Goal: Communication & Community: Answer question/provide support

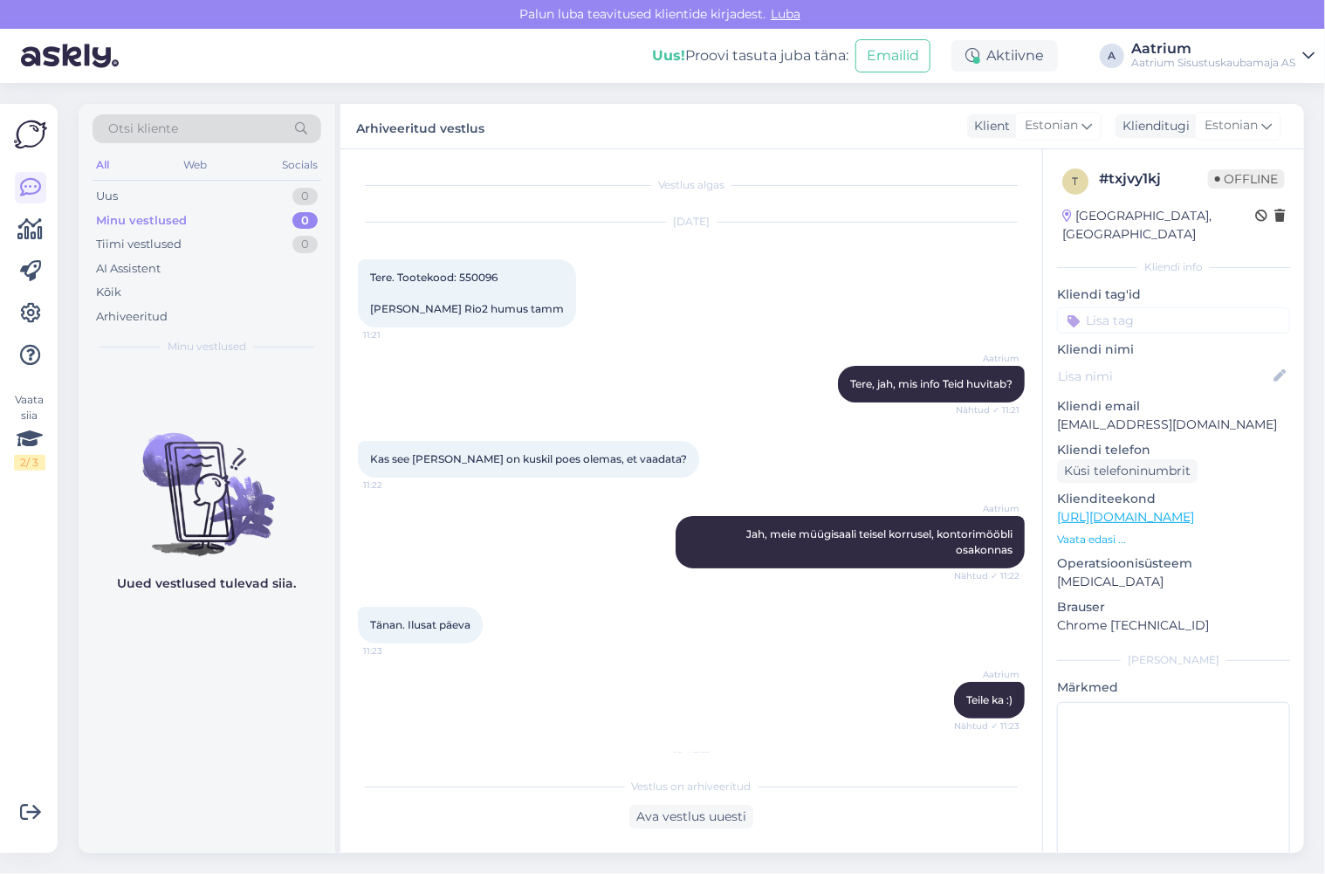
scroll to position [276, 0]
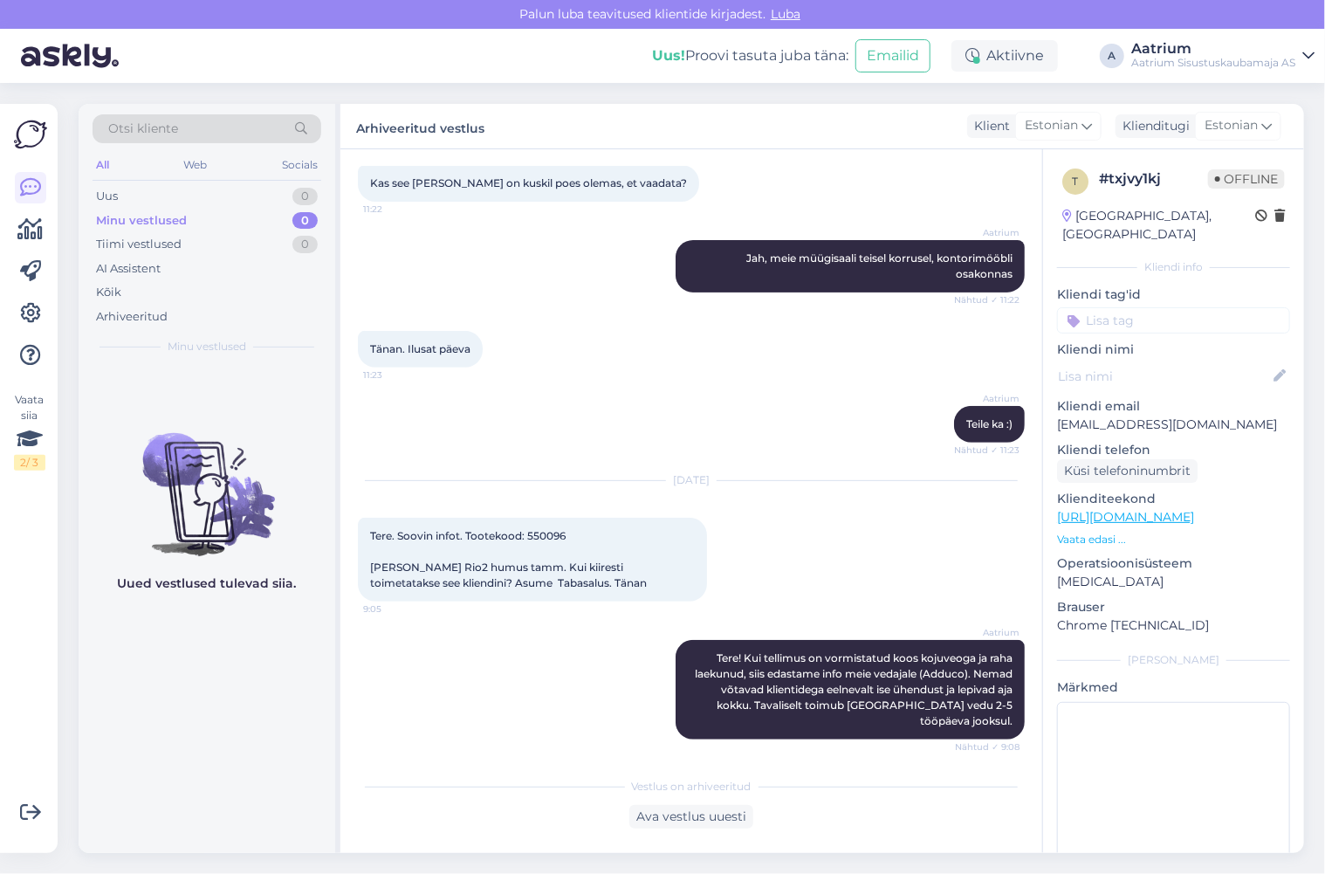
click at [196, 633] on div "Uued vestlused tulevad siia." at bounding box center [207, 609] width 257 height 488
click at [130, 189] on div "Uus 1" at bounding box center [207, 196] width 229 height 24
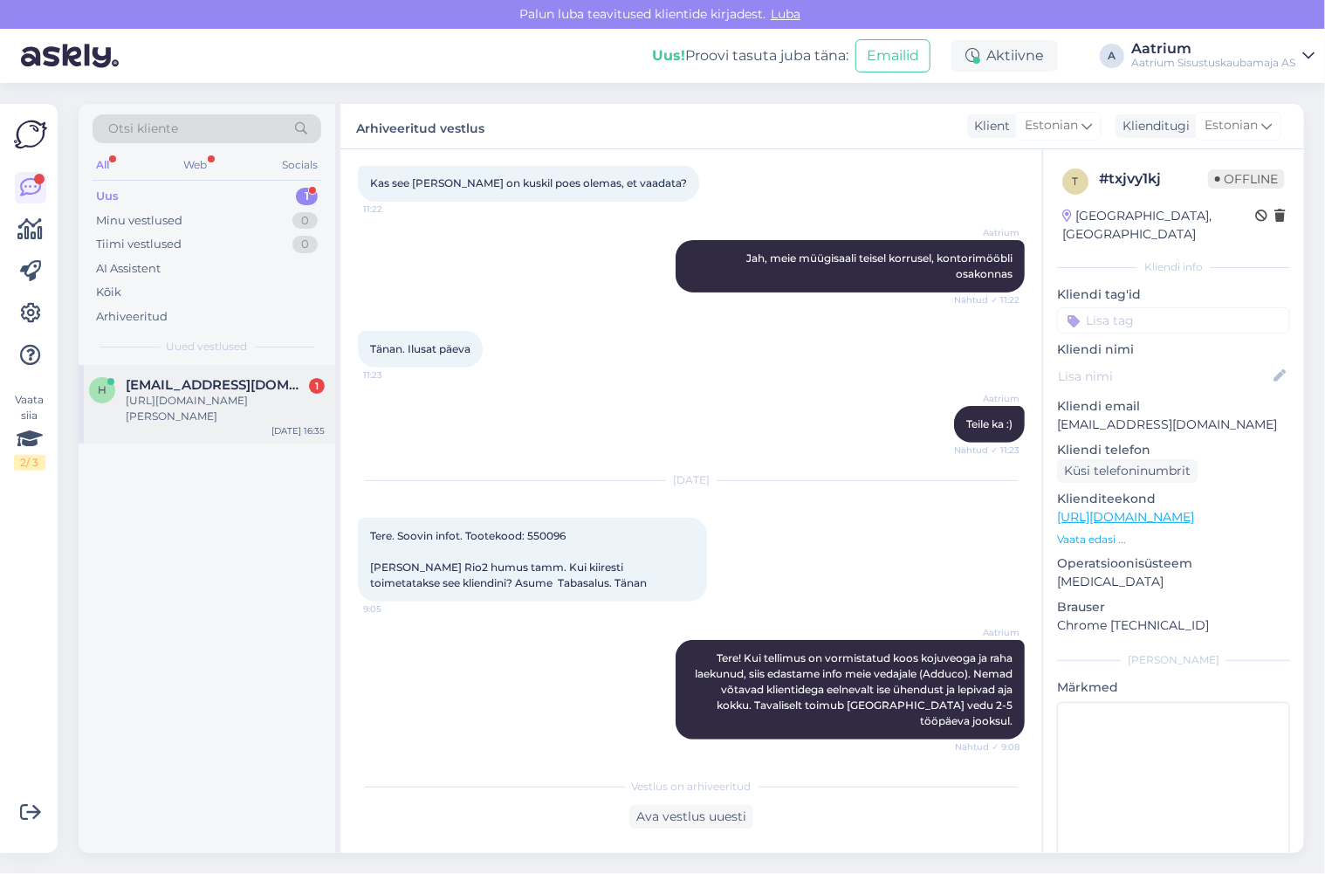
click at [203, 428] on div "h [EMAIL_ADDRESS][DOMAIN_NAME] 1 [URL][DOMAIN_NAME][PERSON_NAME] [DATE] 16:35" at bounding box center [207, 404] width 257 height 79
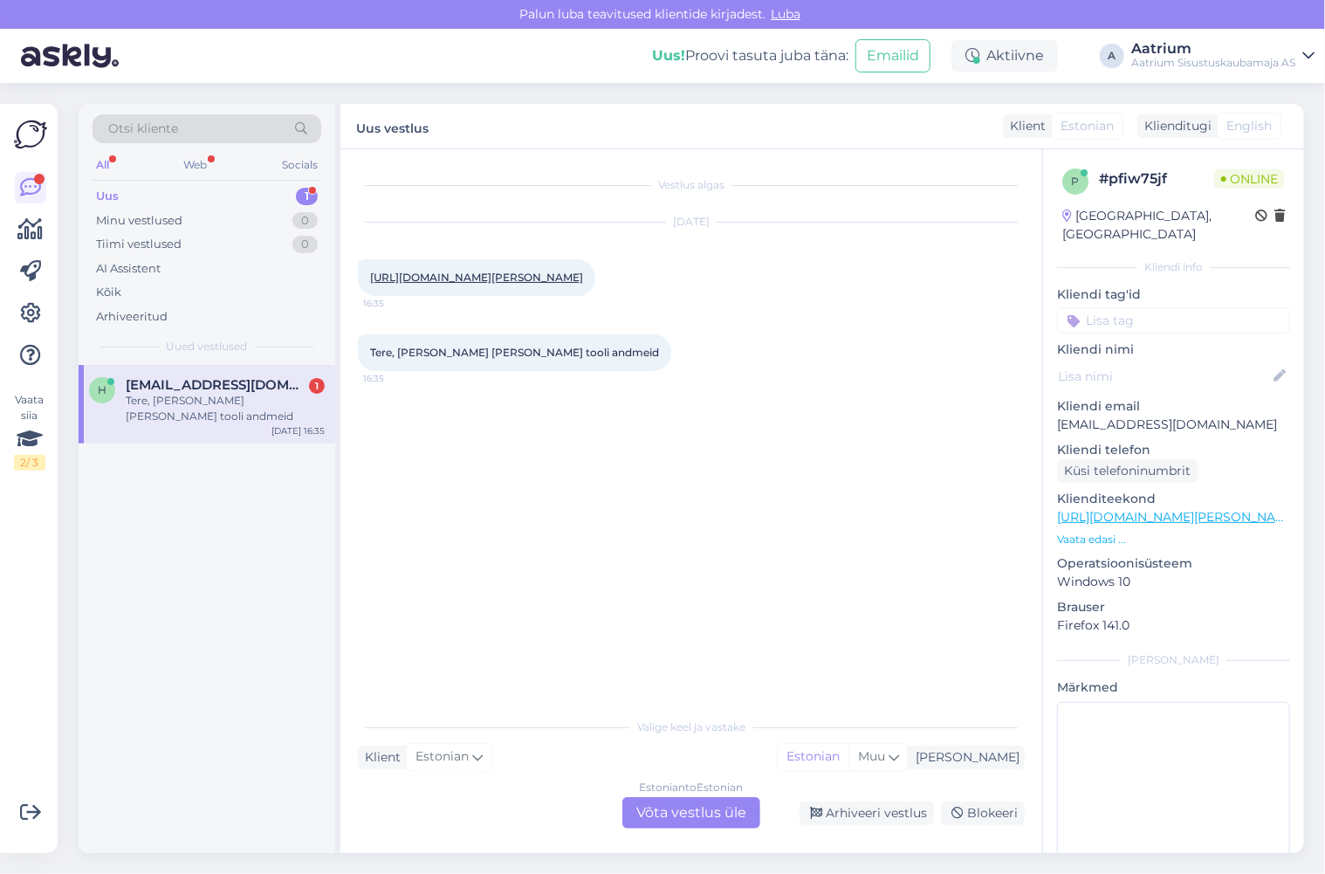
click at [660, 813] on div "Estonian to Estonian Võta vestlus üle" at bounding box center [691, 812] width 138 height 31
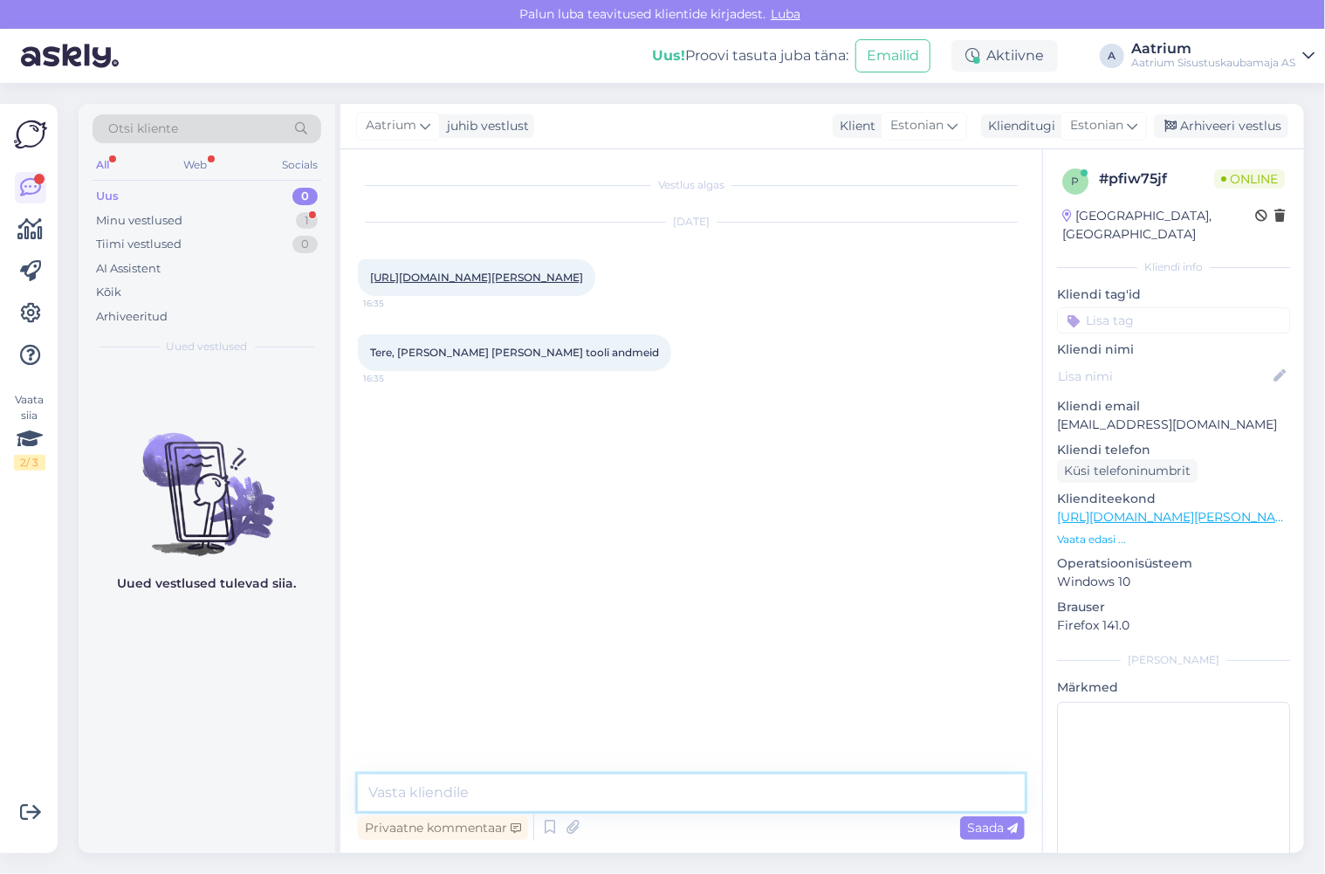
click at [505, 793] on textarea at bounding box center [691, 792] width 667 height 37
type textarea "M"
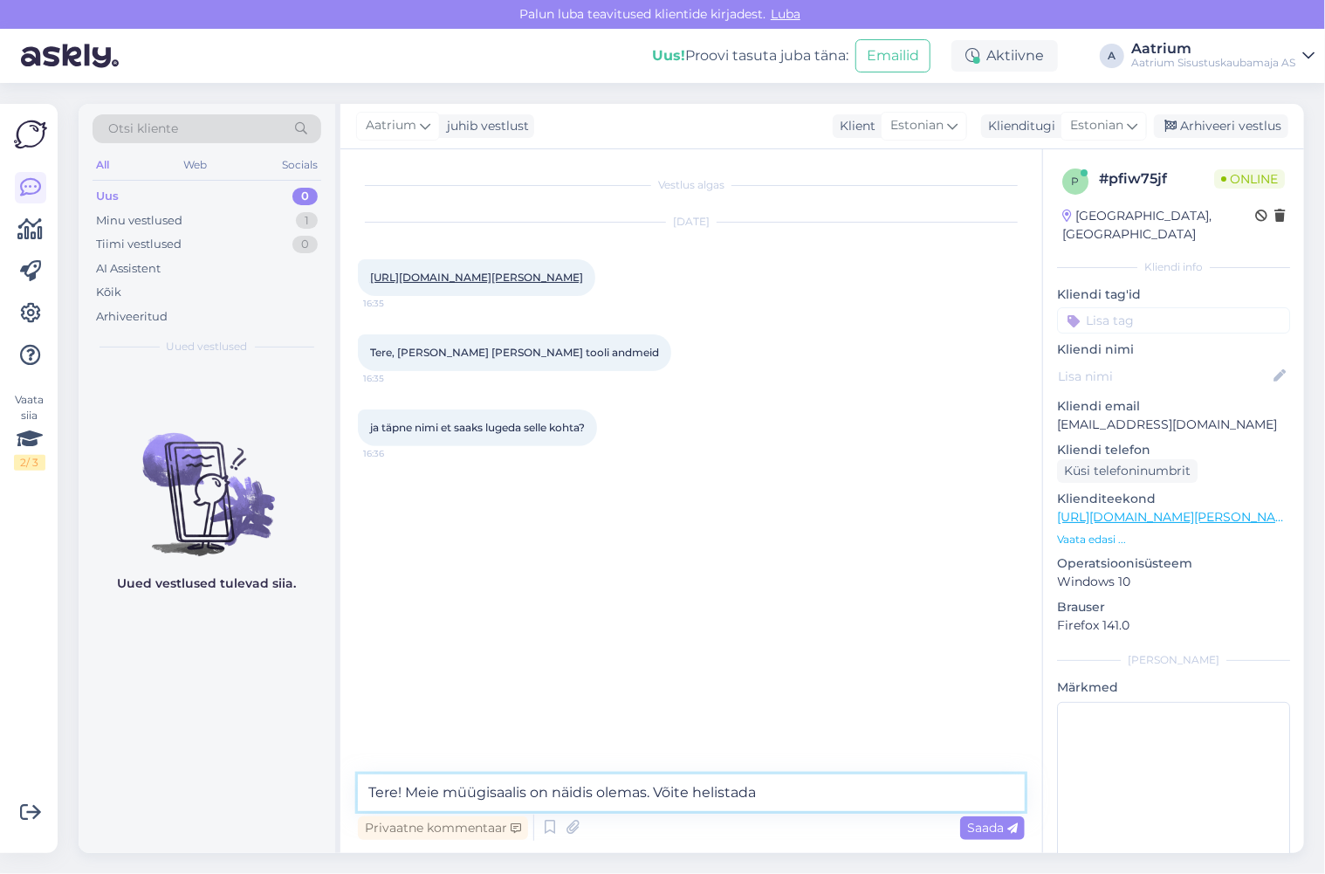
click at [405, 790] on textarea "Tere! Meie müügisaalis on näidis olemas. Võite helistada" at bounding box center [691, 792] width 667 height 37
click at [418, 791] on textarea "Tere! Meie müügisaalis on näidis olemas. Võite helistada" at bounding box center [691, 792] width 667 height 37
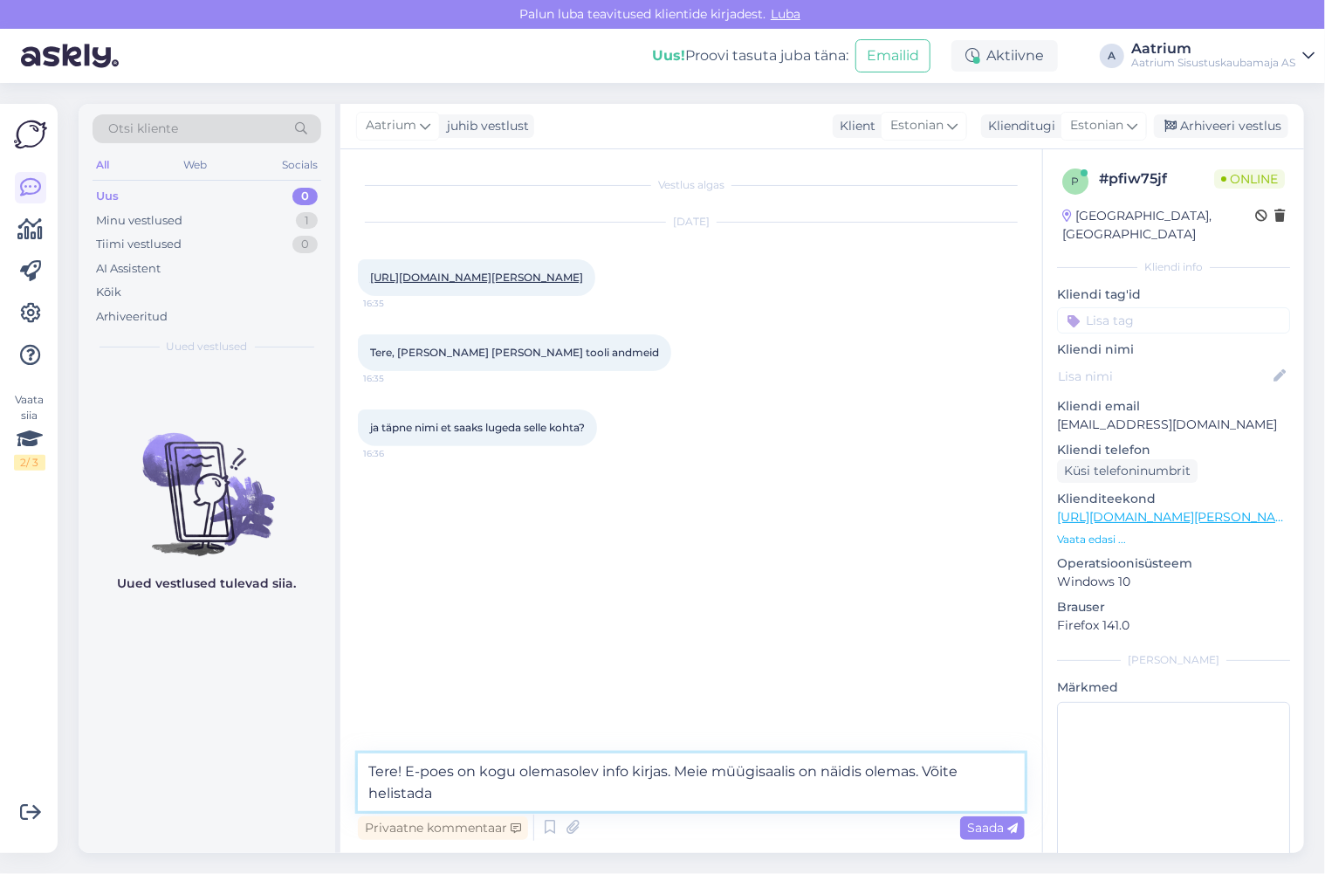
click at [437, 787] on textarea "Tere! E-poes on kogu olemasolev info kirjas. Meie müügisaalis on näidis olemas.…" at bounding box center [691, 782] width 667 height 58
click at [868, 770] on textarea "Tere! E-poes on kogu olemasolev info kirjas. Meie müügisaalis on näidis olemas.…" at bounding box center [691, 782] width 667 height 58
click at [520, 794] on textarea "Tere! E-poes on kogu olemasolev info kirjas. Meie müügisaalis on [PERSON_NAME] …" at bounding box center [691, 782] width 667 height 58
click at [599, 793] on textarea "Tere! E-poes on kogu olemasolev info kirjas. Meie müügisaalis on [PERSON_NAME] …" at bounding box center [691, 782] width 667 height 58
click at [643, 788] on textarea "Tere! E-poes on kogu olemasolev info kirjas. Meie müügisaalis on [PERSON_NAME] …" at bounding box center [691, 782] width 667 height 58
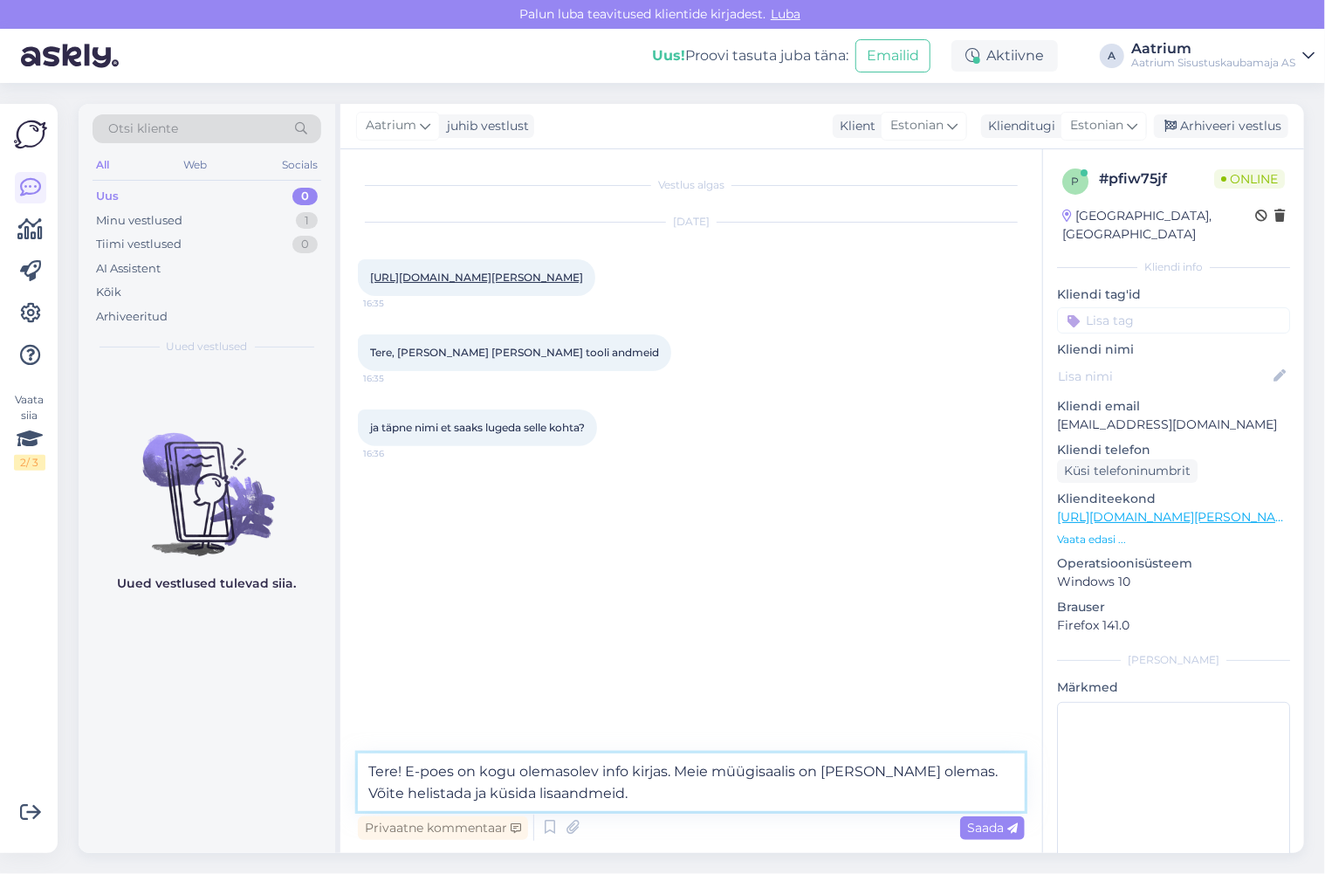
paste textarea "kontorimööbel ja outlet [EMAIL_ADDRESS][DOMAIN_NAME] [PHONE_NUMBER]"
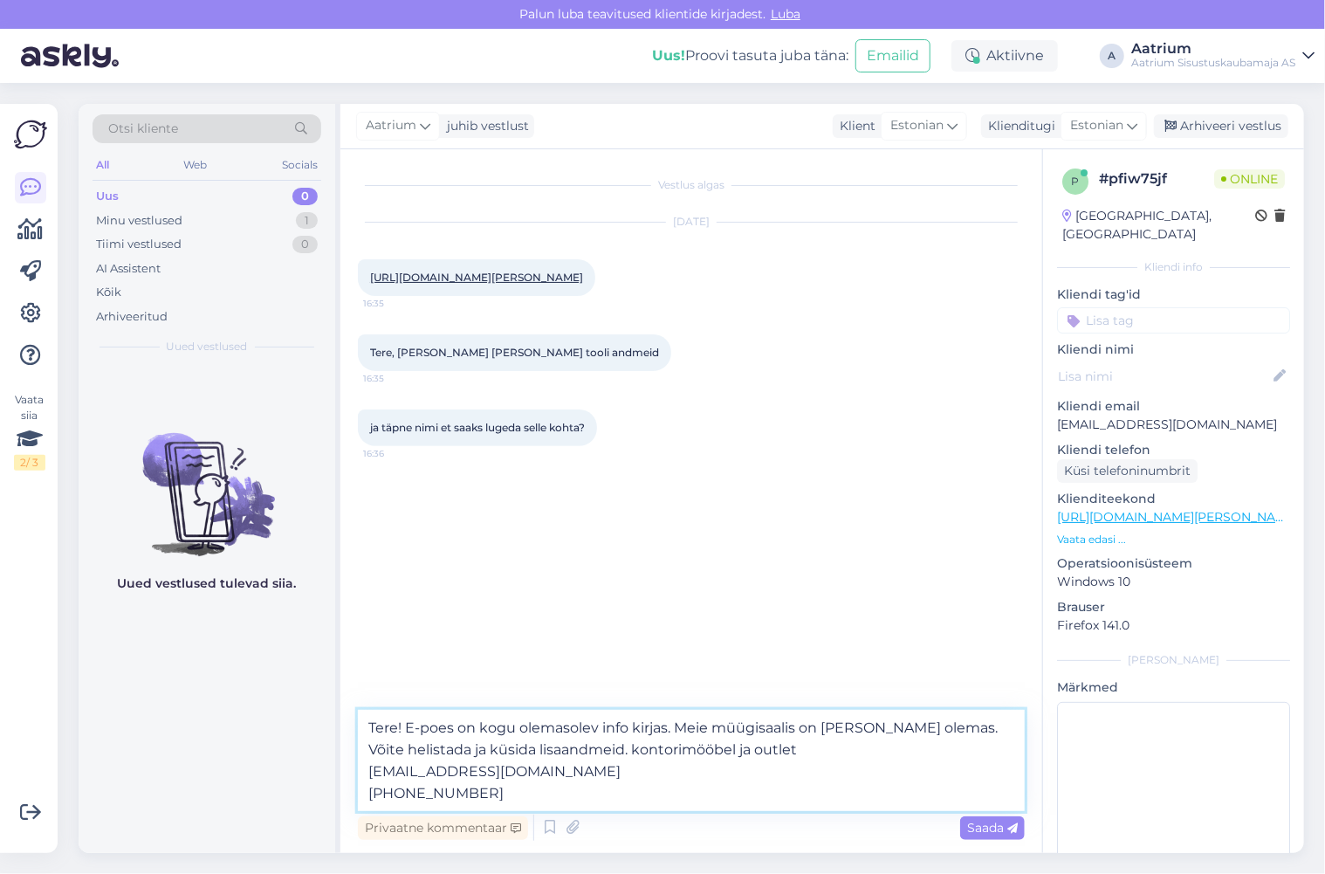
click at [601, 747] on textarea "Tere! E-poes on kogu olemasolev info kirjas. Meie müügisaalis on [PERSON_NAME] …" at bounding box center [691, 760] width 667 height 101
click at [366, 772] on textarea "Tere! E-poes on kogu olemasolev info kirjas. Meie müügisaalis on [PERSON_NAME] …" at bounding box center [691, 760] width 667 height 101
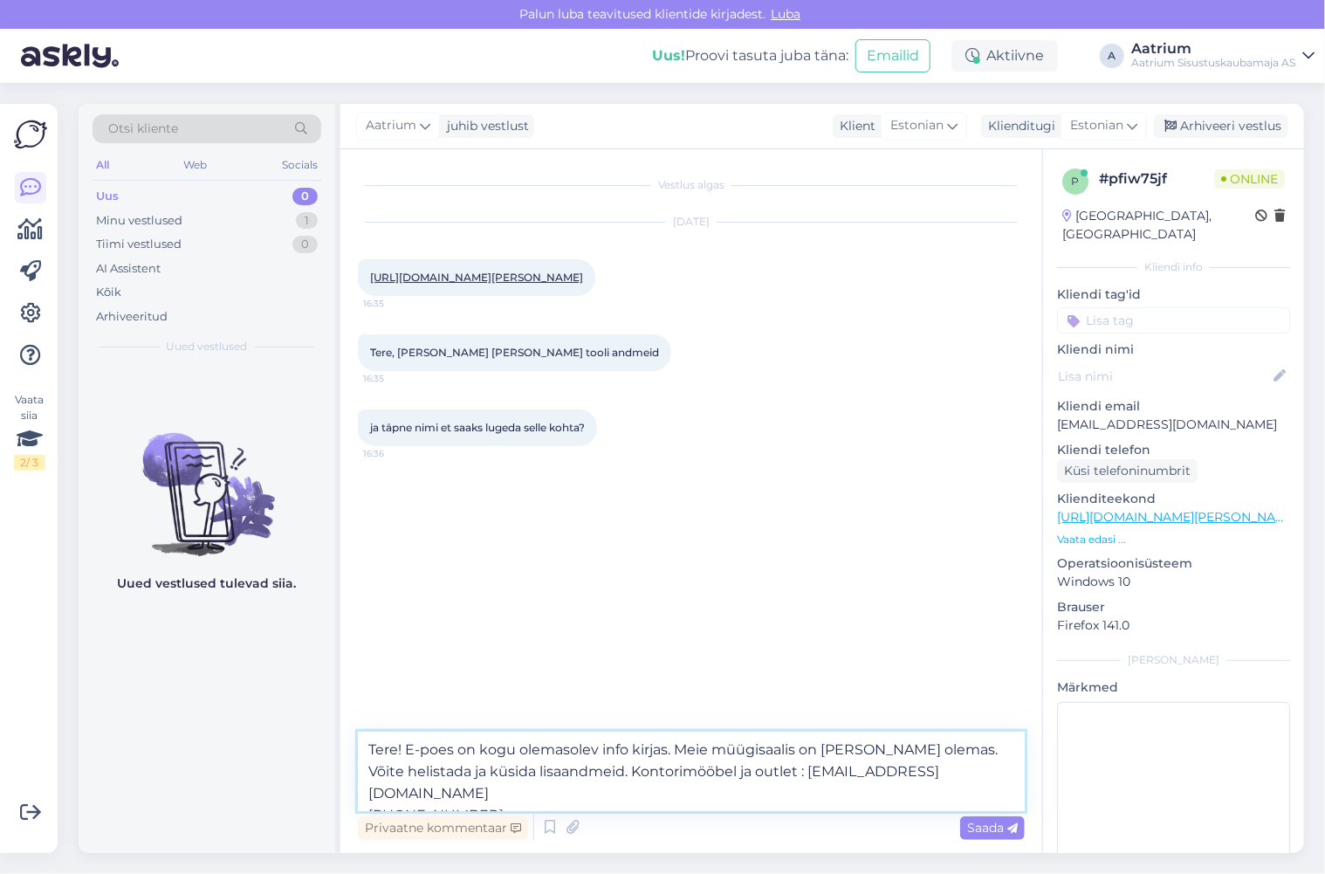
click at [919, 775] on textarea "Tere! E-poes on kogu olemasolev info kirjas. Meie müügisaalis on [PERSON_NAME] …" at bounding box center [691, 771] width 667 height 79
type textarea "Tere! E-poes on kogu olemasolev info kirjas. Meie müügisaalis on [PERSON_NAME] …"
click at [478, 796] on textarea "Tere! E-poes on kogu olemasolev info kirjas. Meie müügisaalis on [PERSON_NAME] …" at bounding box center [691, 771] width 667 height 79
click at [978, 822] on span "Saada" at bounding box center [992, 828] width 51 height 16
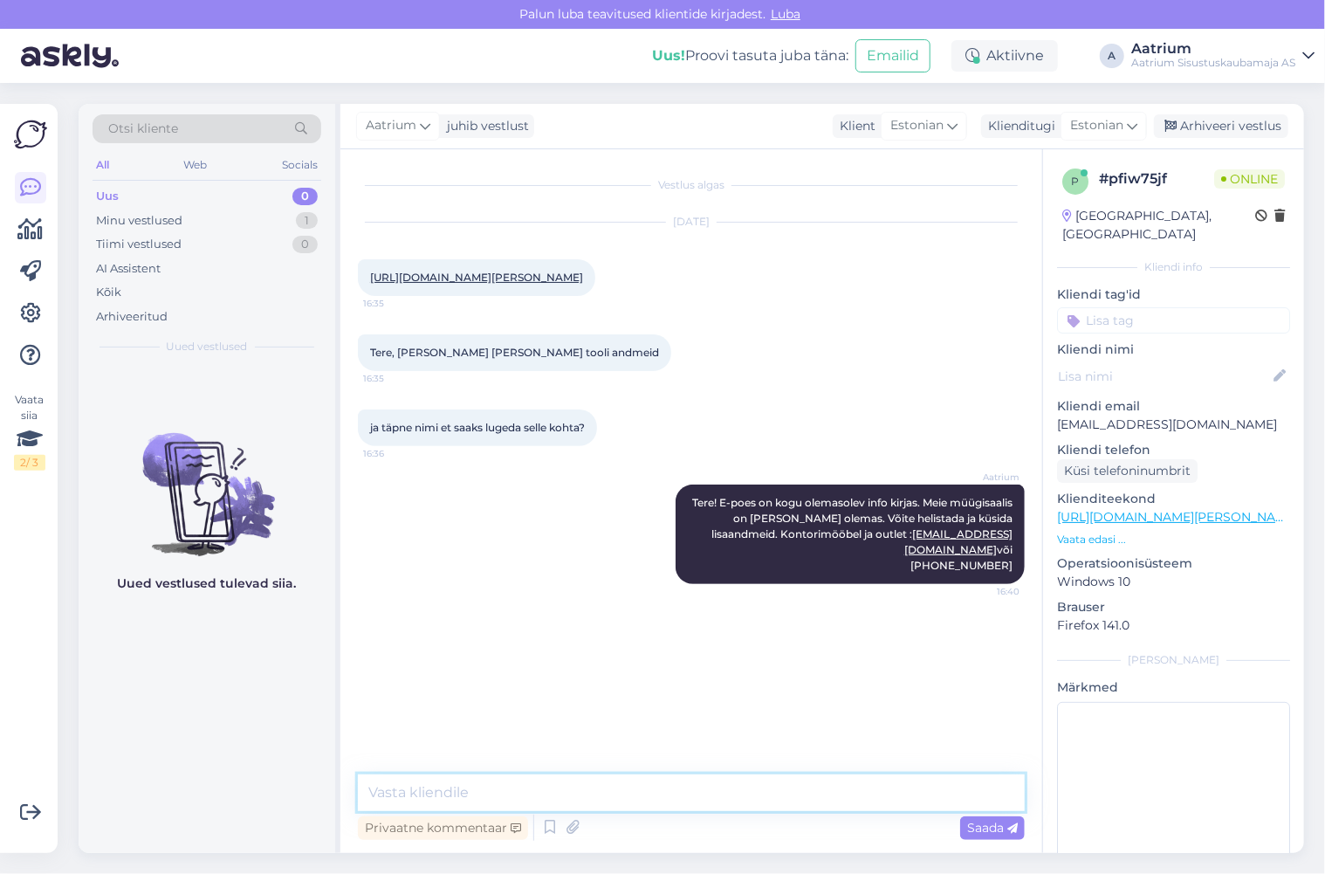
click at [509, 793] on textarea at bounding box center [691, 792] width 667 height 37
drag, startPoint x: 509, startPoint y: 793, endPoint x: 526, endPoint y: 797, distance: 18.0
click at [515, 796] on textarea "Pakend: 40x" at bounding box center [691, 792] width 667 height 37
click at [520, 796] on textarea "Pakend: 40x75x65" at bounding box center [691, 792] width 667 height 37
type textarea "P"
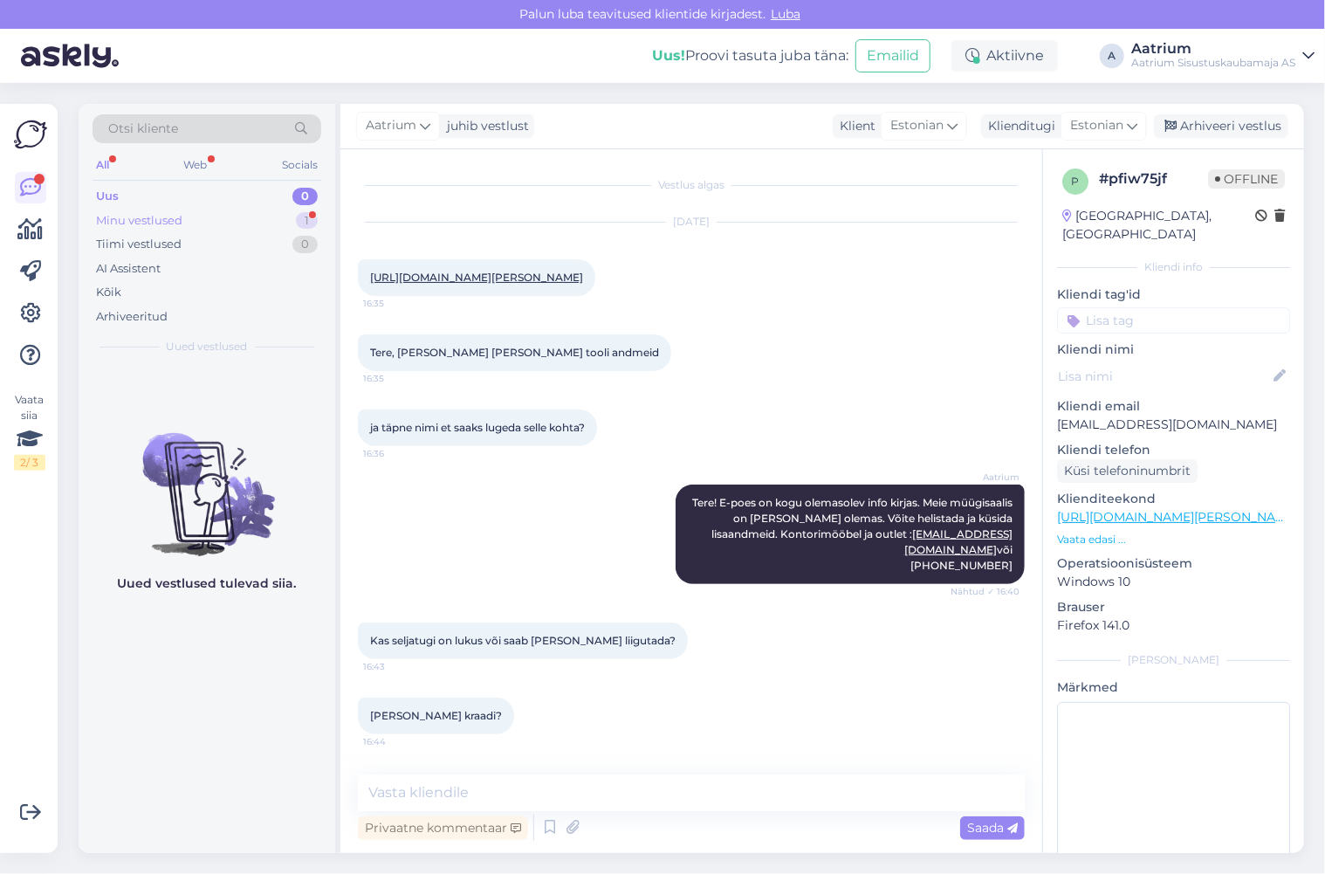
click at [162, 217] on div "Minu vestlused" at bounding box center [139, 220] width 86 height 17
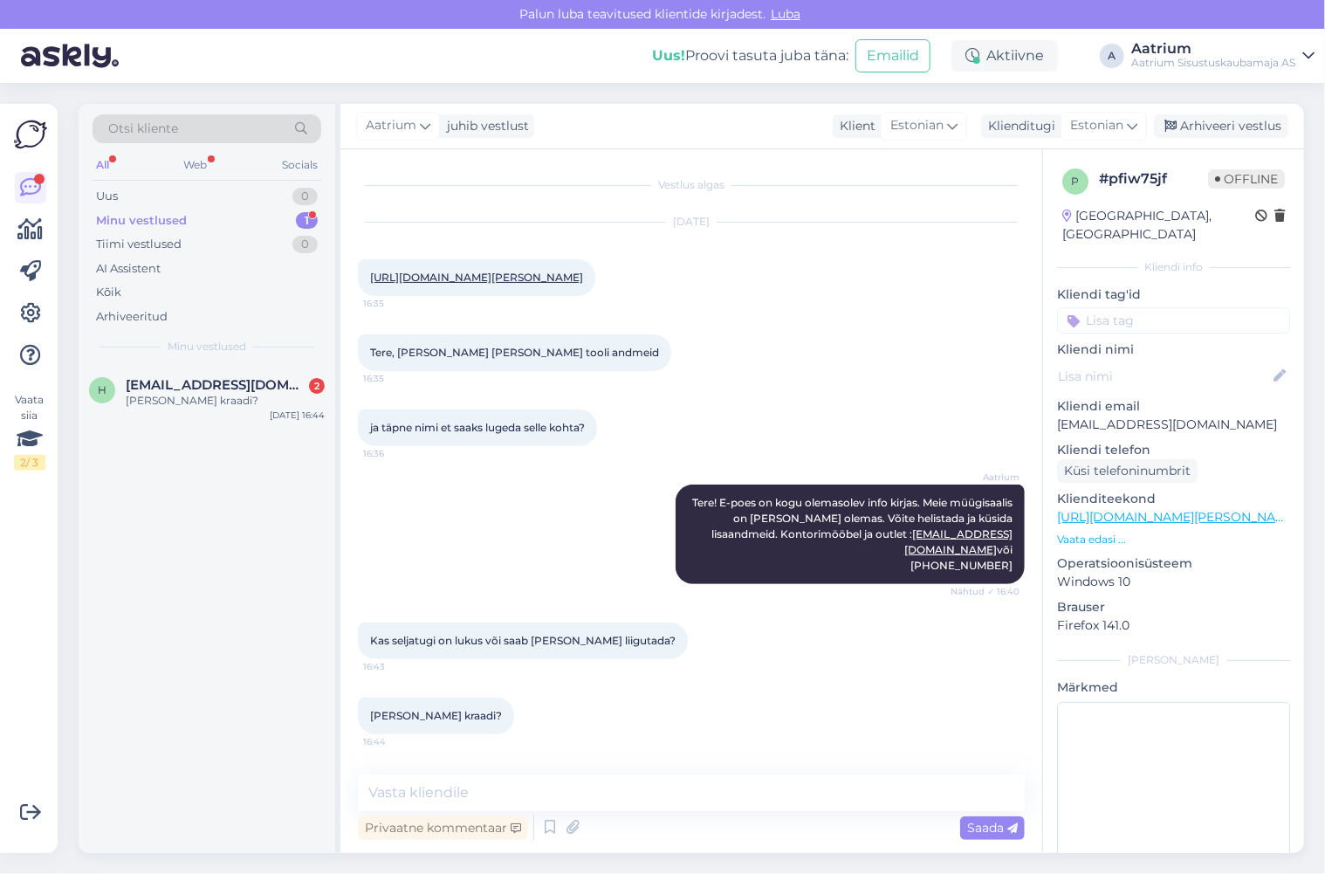
click at [571, 732] on div "[PERSON_NAME] kraadi? 16:44" at bounding box center [691, 715] width 667 height 75
click at [548, 787] on textarea at bounding box center [691, 792] width 667 height 37
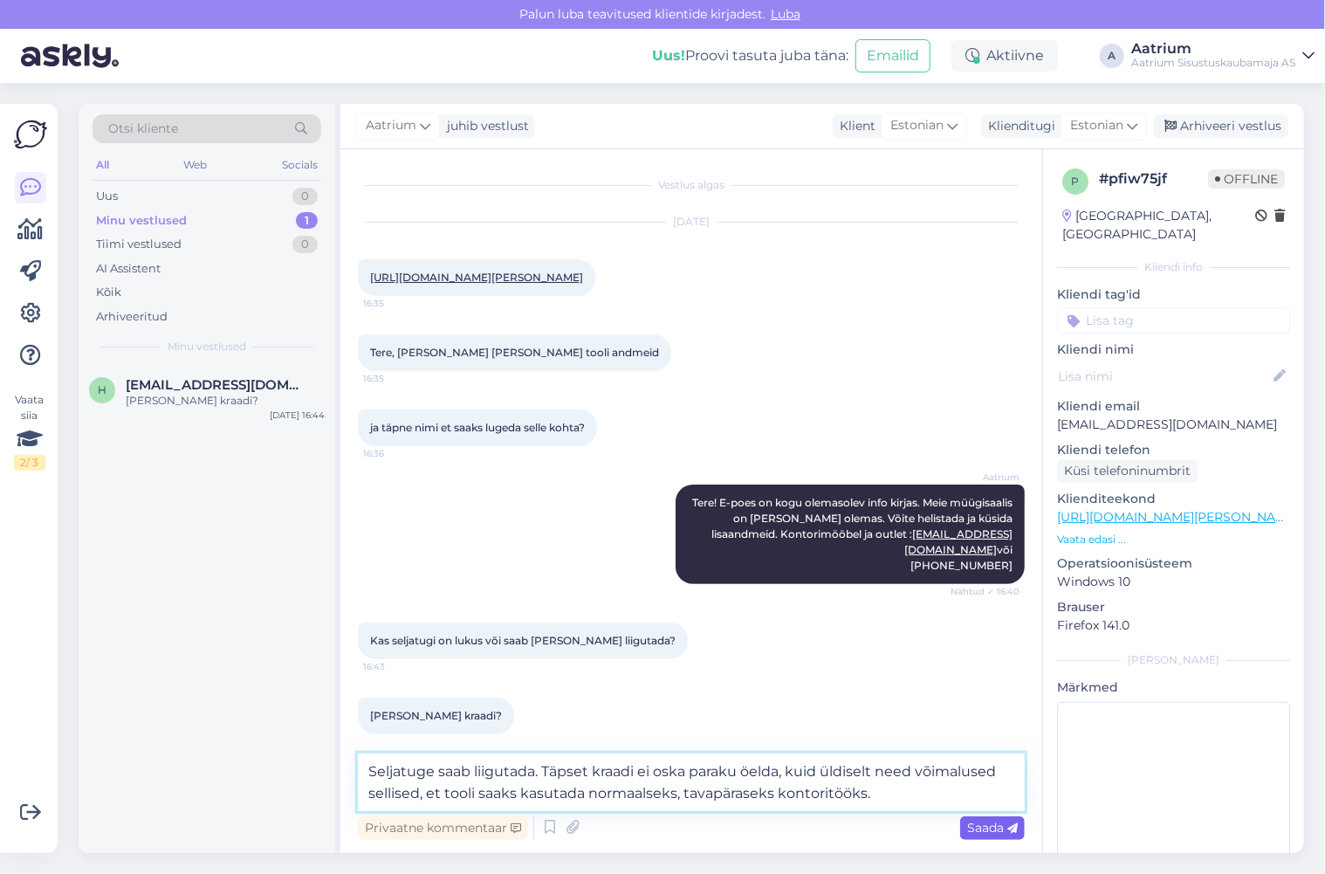
type textarea "Seljatuge saab liigutada. Täpset kraadi ei oska paraku öelda, kuid üldiselt nee…"
click at [965, 831] on div "Saada" at bounding box center [992, 828] width 65 height 24
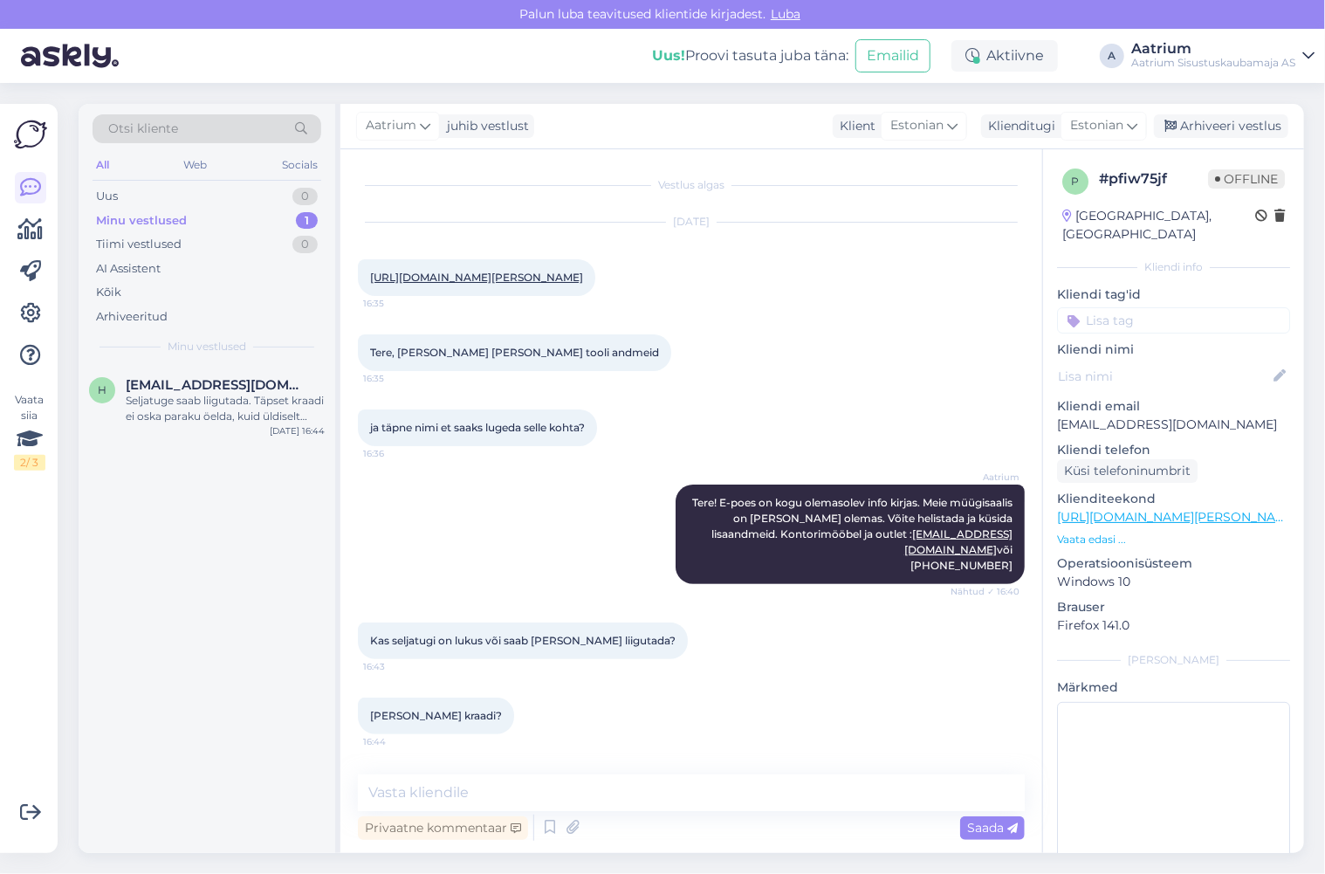
scroll to position [117, 0]
